Goal: Transaction & Acquisition: Purchase product/service

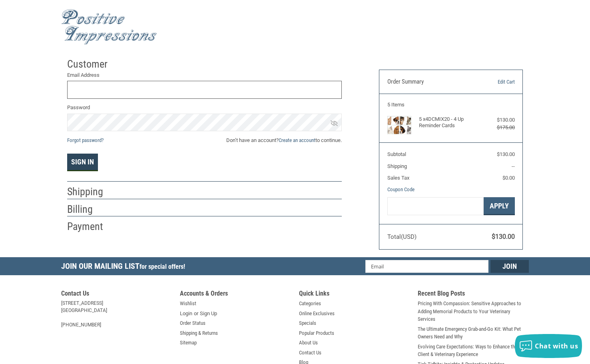
type input "[EMAIL_ADDRESS][DOMAIN_NAME]"
click at [82, 165] on button "Sign In" at bounding box center [82, 163] width 31 height 18
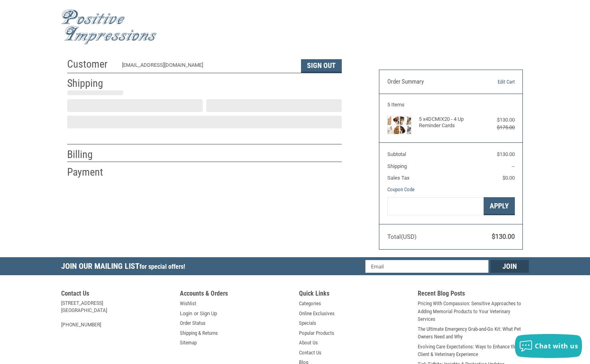
select select "US"
select select "NY"
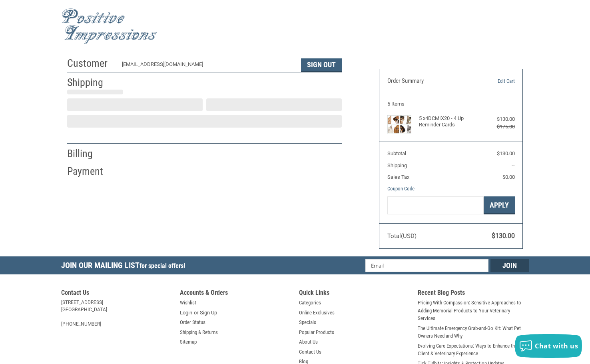
select select "NY"
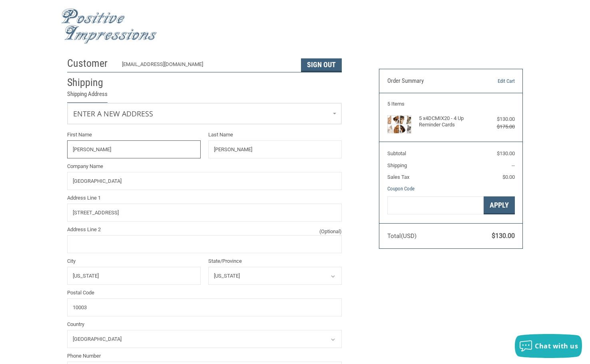
radio input "true"
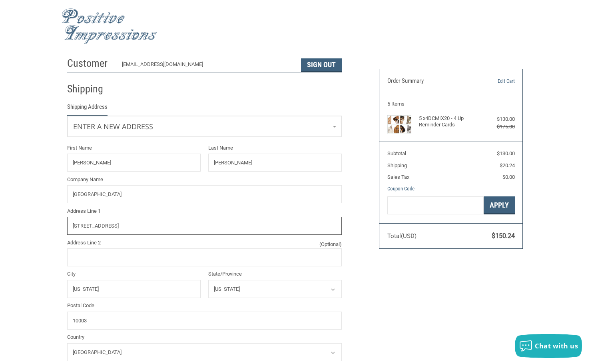
click at [231, 226] on input "[STREET_ADDRESS]" at bounding box center [204, 226] width 275 height 18
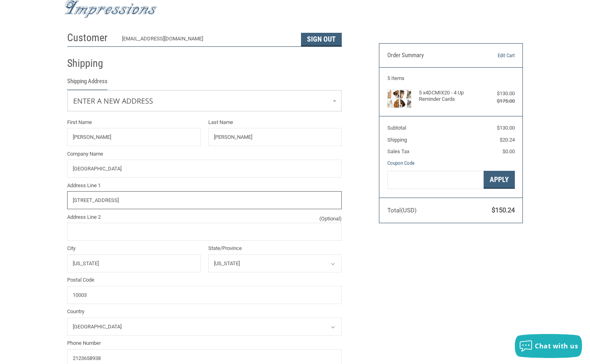
scroll to position [41, 0]
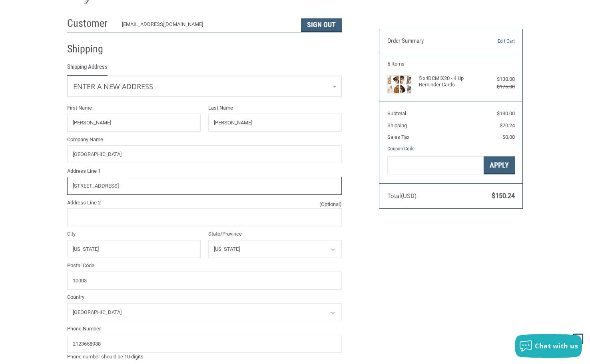
type input "[STREET_ADDRESS]"
click at [424, 292] on div "Customer [EMAIL_ADDRESS][DOMAIN_NAME] Sign Out Shipping Shipping Address Enter …" at bounding box center [295, 320] width 468 height 615
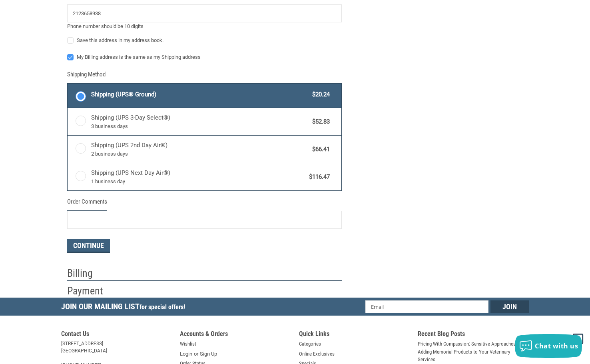
scroll to position [387, 0]
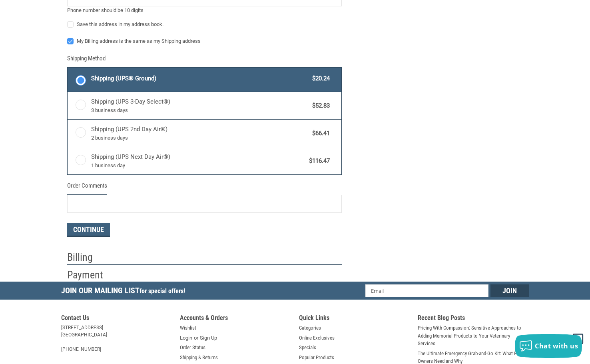
click at [93, 259] on h2 "Billing" at bounding box center [90, 257] width 47 height 13
click at [100, 230] on button "Continue" at bounding box center [88, 230] width 43 height 14
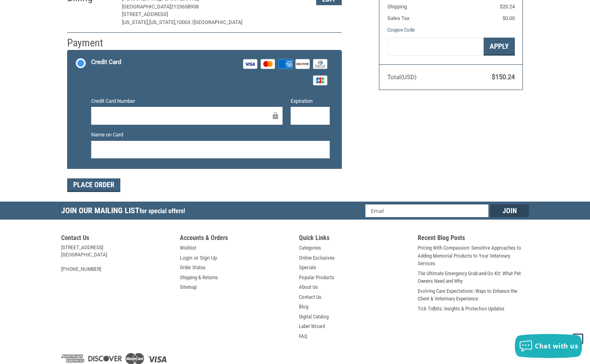
scroll to position [165, 0]
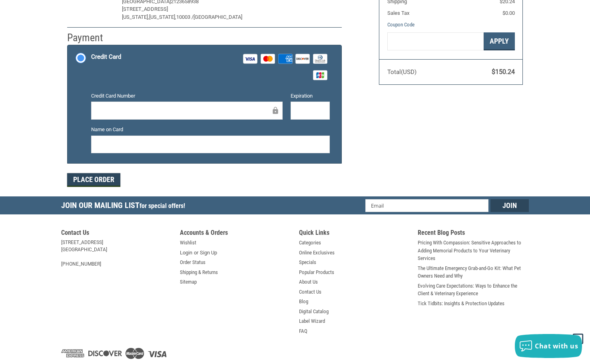
click at [104, 180] on button "Place Order" at bounding box center [93, 180] width 53 height 14
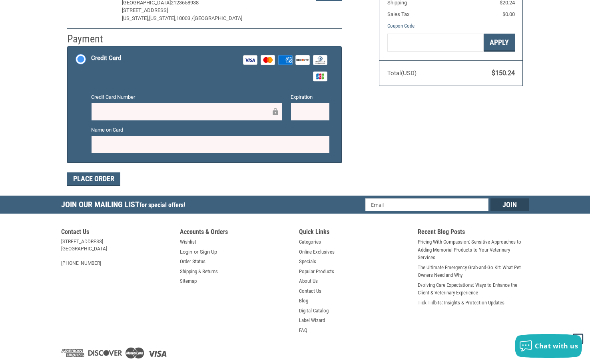
drag, startPoint x: 266, startPoint y: 60, endPoint x: 261, endPoint y: 63, distance: 5.7
click at [266, 60] on icon at bounding box center [267, 60] width 9 height 6
click at [68, 48] on input "Credit Card Visa Master Amex Discover Diners Club JCB" at bounding box center [68, 47] width 0 height 0
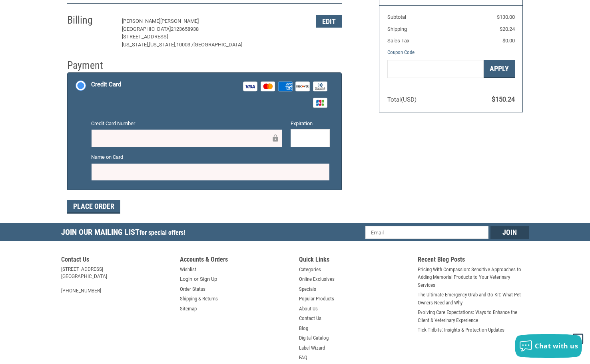
scroll to position [124, 0]
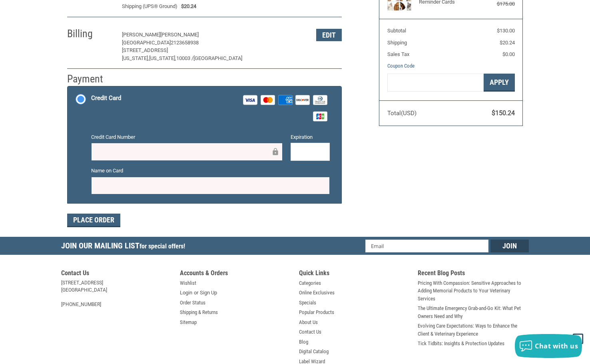
click at [420, 216] on div "Customer [EMAIL_ADDRESS][DOMAIN_NAME] Sign Out Shipping [PERSON_NAME] [GEOGRAPH…" at bounding box center [295, 83] width 468 height 306
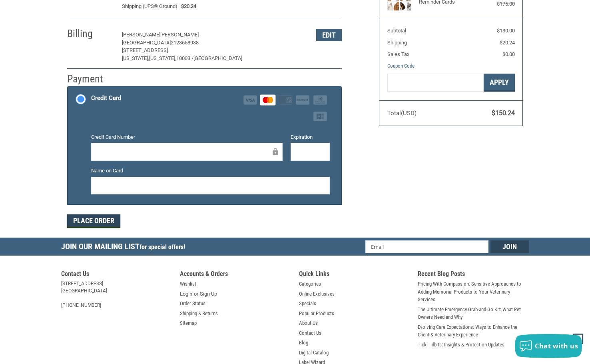
click at [99, 224] on button "Place Order" at bounding box center [93, 221] width 53 height 14
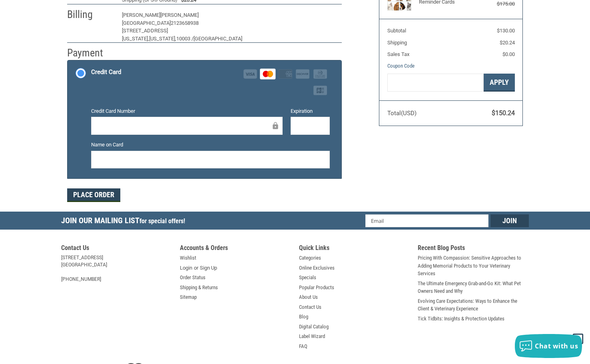
scroll to position [96, 0]
